Goal: Use online tool/utility: Utilize a website feature to perform a specific function

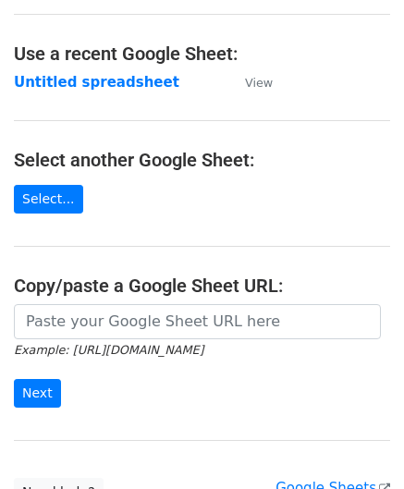
scroll to position [93, 0]
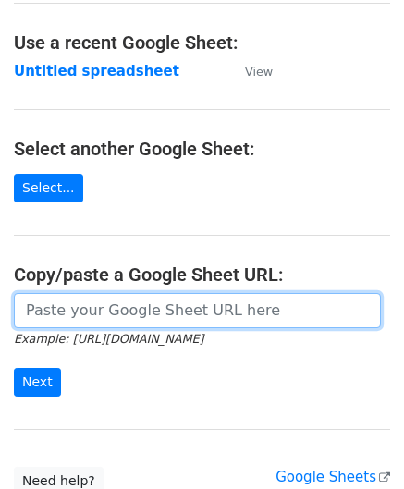
click at [90, 307] on input "url" at bounding box center [197, 310] width 367 height 35
paste input "https://docs.google.com/spreadsheets/d/1_keHh8U-0a09WtXBsUDFSSKVT8uVB_hQxSUA6ad…"
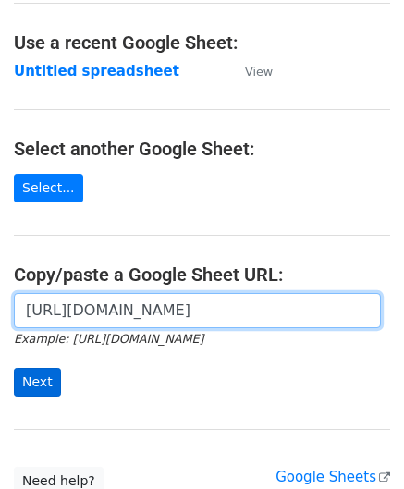
type input "https://docs.google.com/spreadsheets/d/1_keHh8U-0a09WtXBsUDFSSKVT8uVB_hQxSUA6ad…"
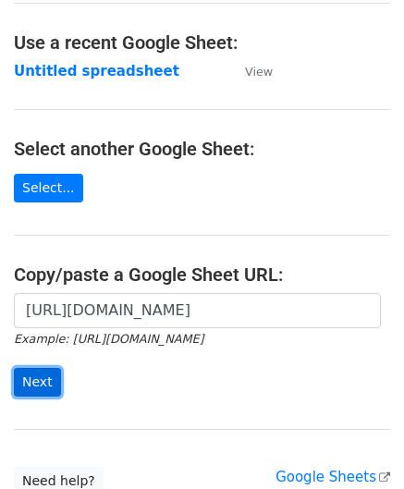
click at [38, 371] on input "Next" at bounding box center [37, 382] width 47 height 29
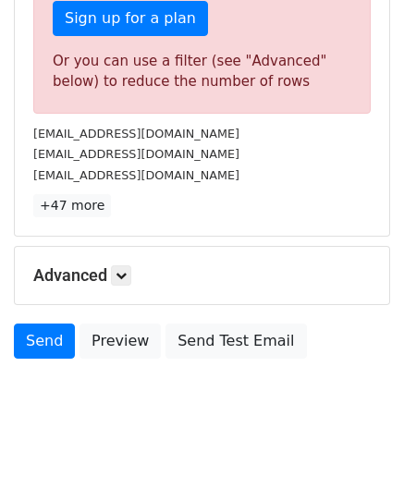
scroll to position [624, 0]
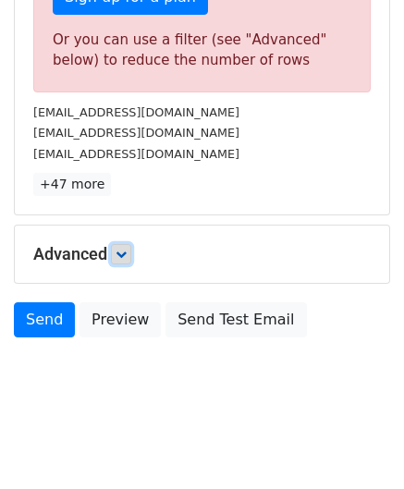
click at [127, 249] on icon at bounding box center [121, 254] width 11 height 11
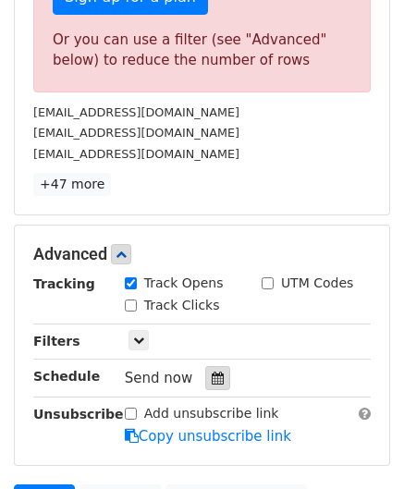
click at [212, 376] on icon at bounding box center [218, 378] width 12 height 13
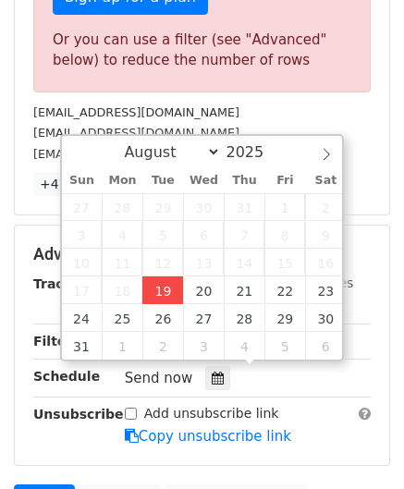
type input "[DATE] 12:00"
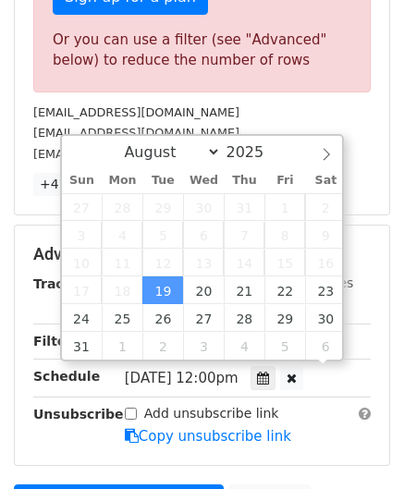
scroll to position [0, 0]
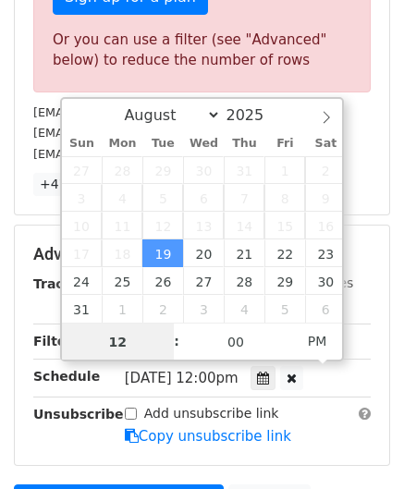
paste input "3"
type input "3"
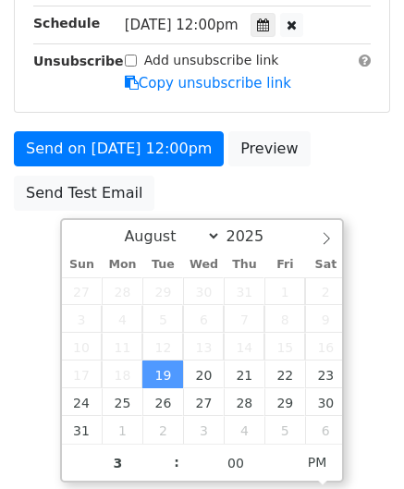
type input "[DATE] 15:00"
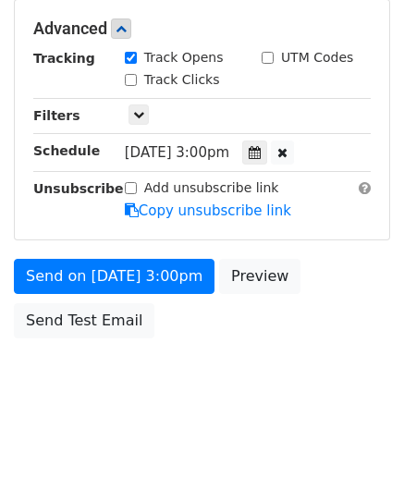
scroll to position [848, 0]
